Goal: Task Accomplishment & Management: Manage account settings

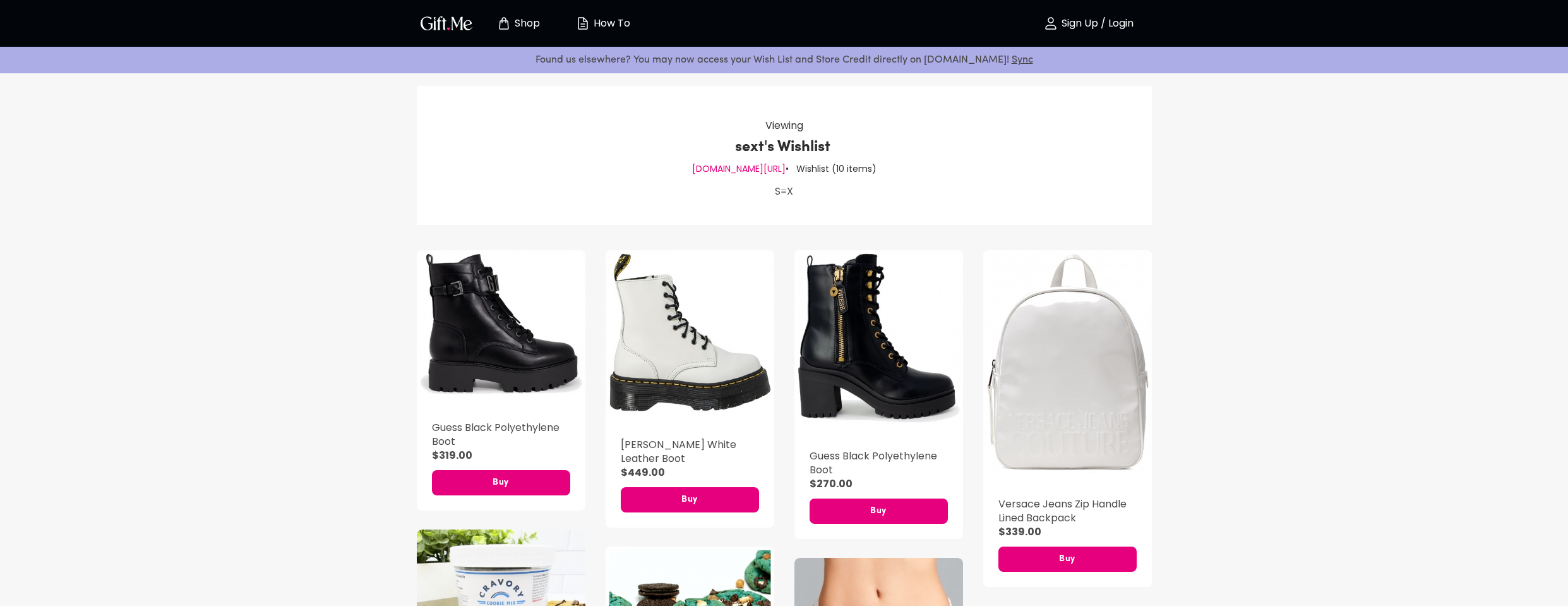
click at [1121, 24] on p "Sign Up / Login" at bounding box center [1096, 24] width 75 height 11
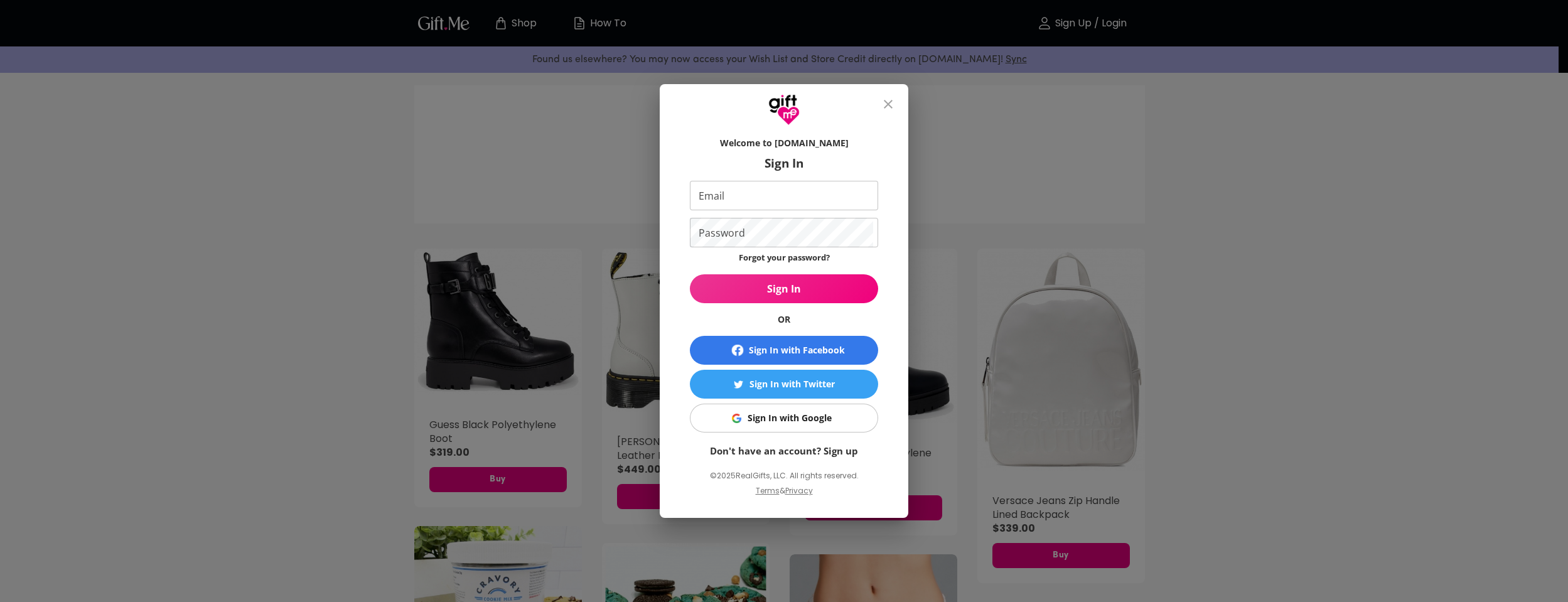
click at [797, 195] on input "Email" at bounding box center [781, 195] width 183 height 30
click at [834, 421] on span "Sign In with Google" at bounding box center [782, 417] width 173 height 14
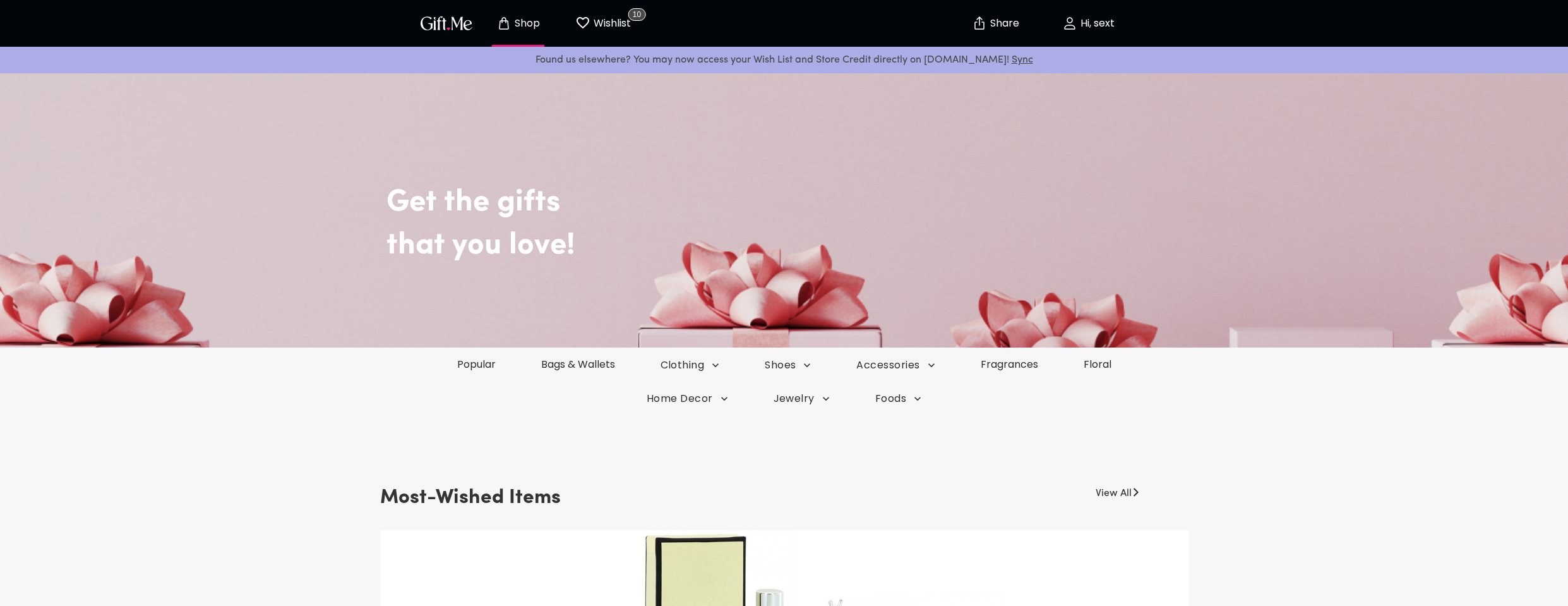
drag, startPoint x: 0, startPoint y: 0, endPoint x: 472, endPoint y: 406, distance: 622.6
click at [472, 406] on div "Home Decor Jewelry Foods" at bounding box center [784, 398] width 1568 height 33
